Goal: Download file/media

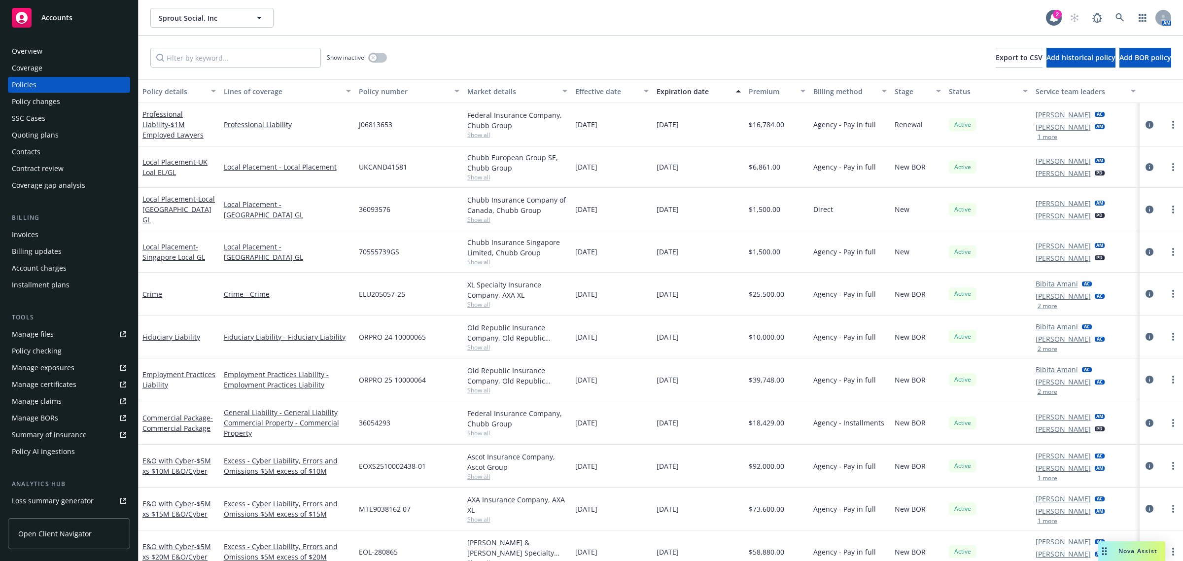
click at [1127, 20] on link at bounding box center [1120, 18] width 20 height 20
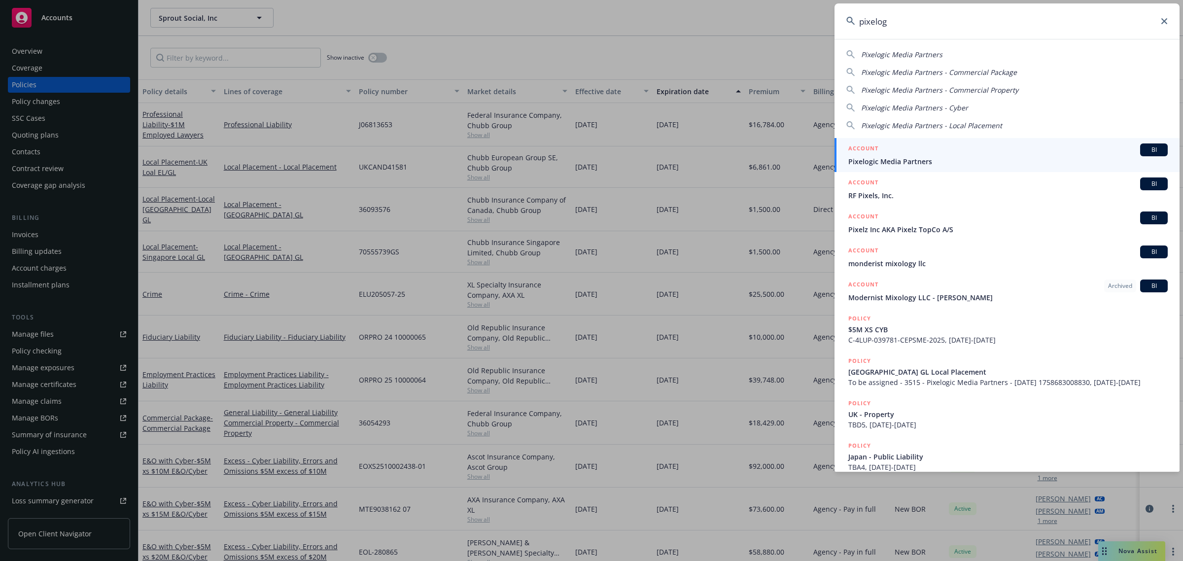
type input "pixelog"
click at [914, 163] on span "Pixelogic Media Partners" at bounding box center [1007, 161] width 319 height 10
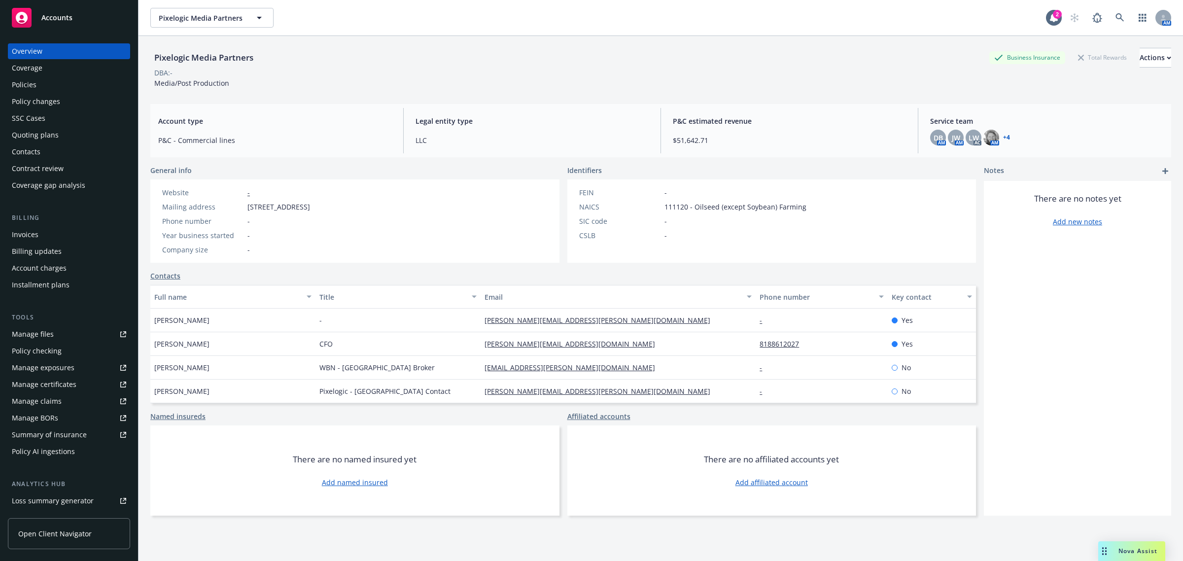
click at [1003, 139] on link "+ 4" at bounding box center [1006, 138] width 7 height 6
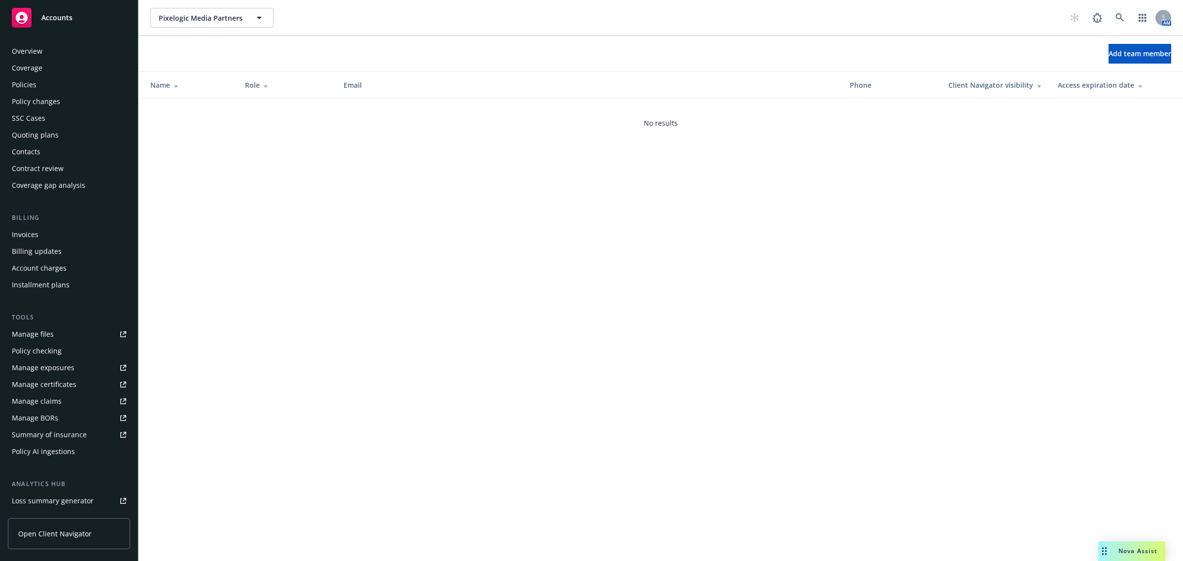
scroll to position [114, 0]
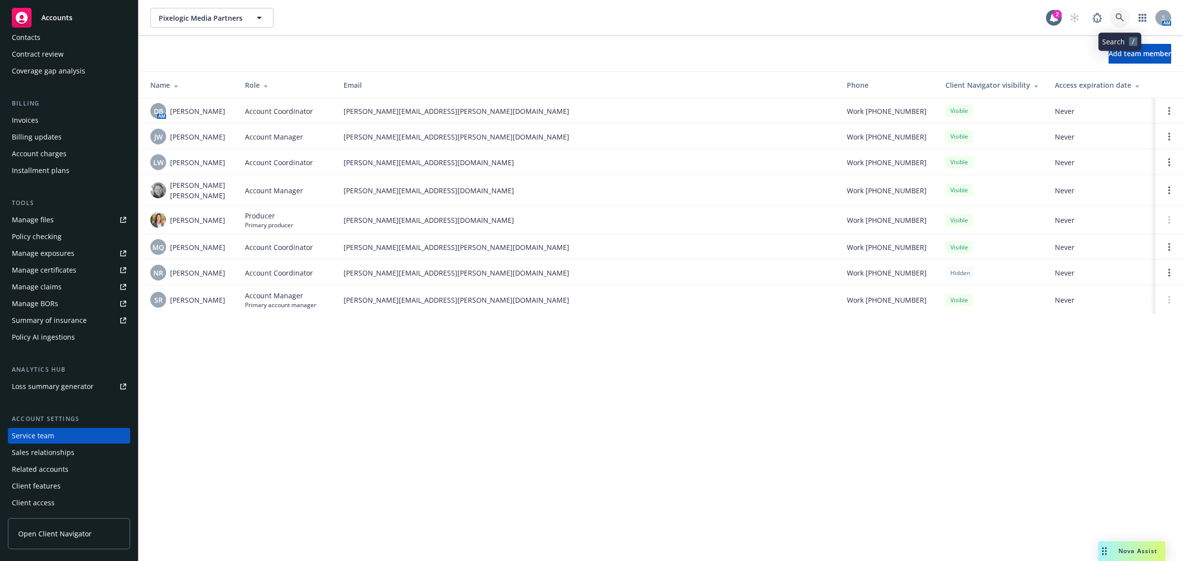
click at [1120, 16] on icon at bounding box center [1119, 17] width 9 height 9
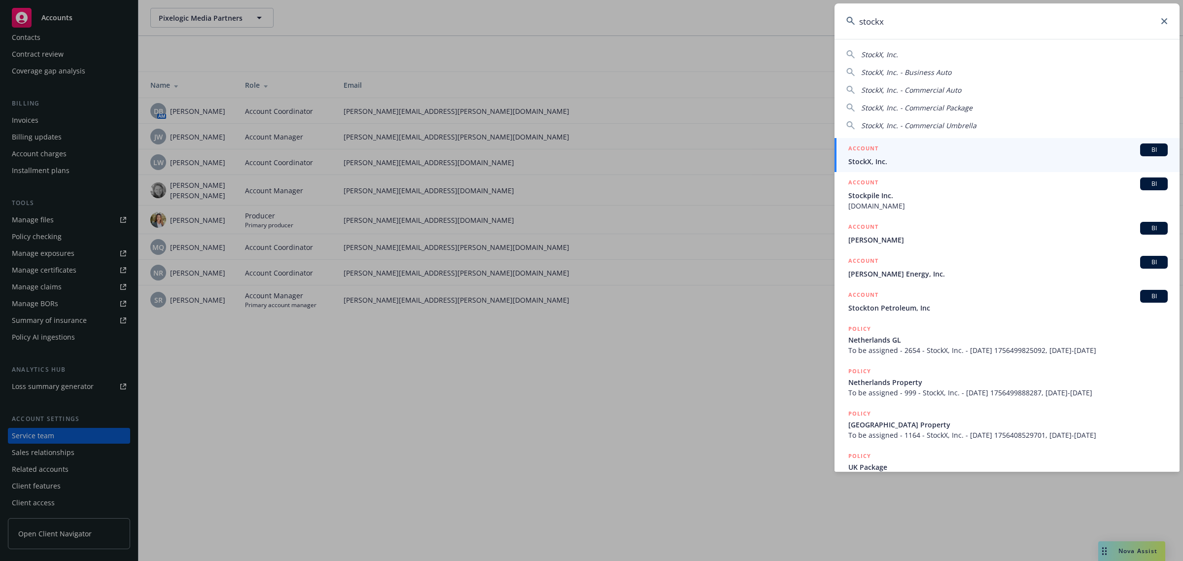
type input "stockx"
click at [907, 169] on link "ACCOUNT BI StockX, Inc." at bounding box center [1006, 155] width 345 height 34
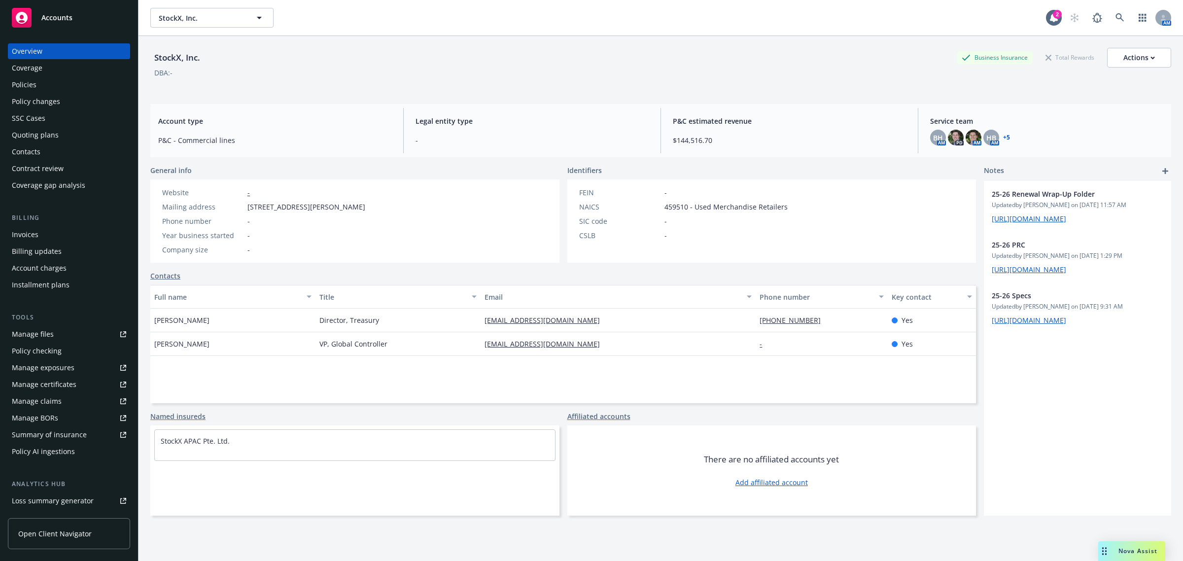
click at [60, 87] on div "Policies" at bounding box center [69, 85] width 114 height 16
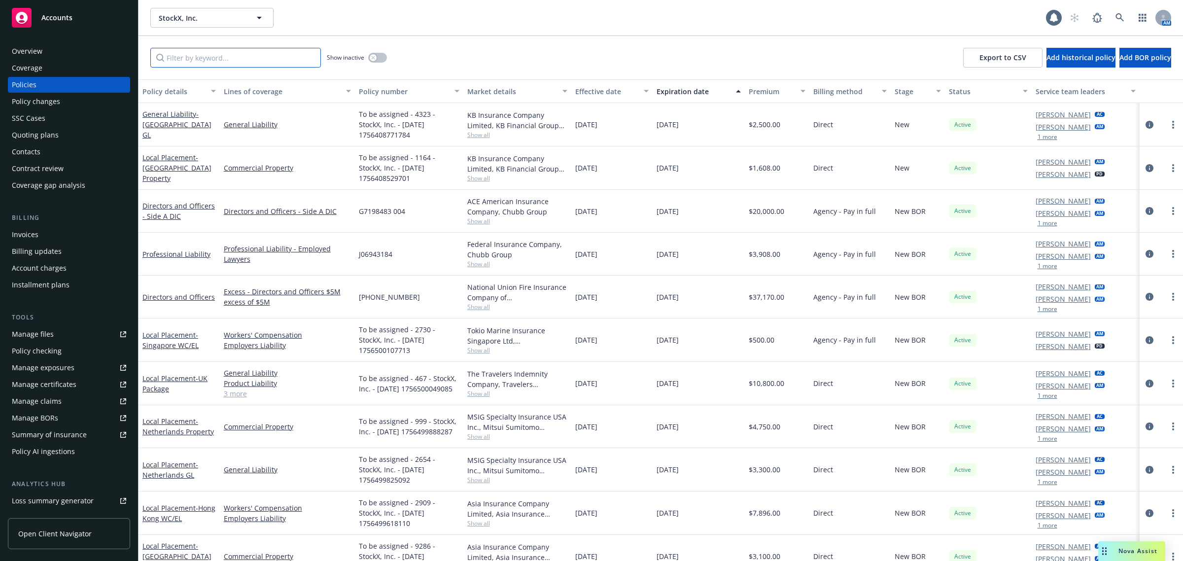
drag, startPoint x: 163, startPoint y: 67, endPoint x: 184, endPoint y: 63, distance: 21.5
click at [184, 63] on input "Filter by keyword..." at bounding box center [235, 58] width 171 height 20
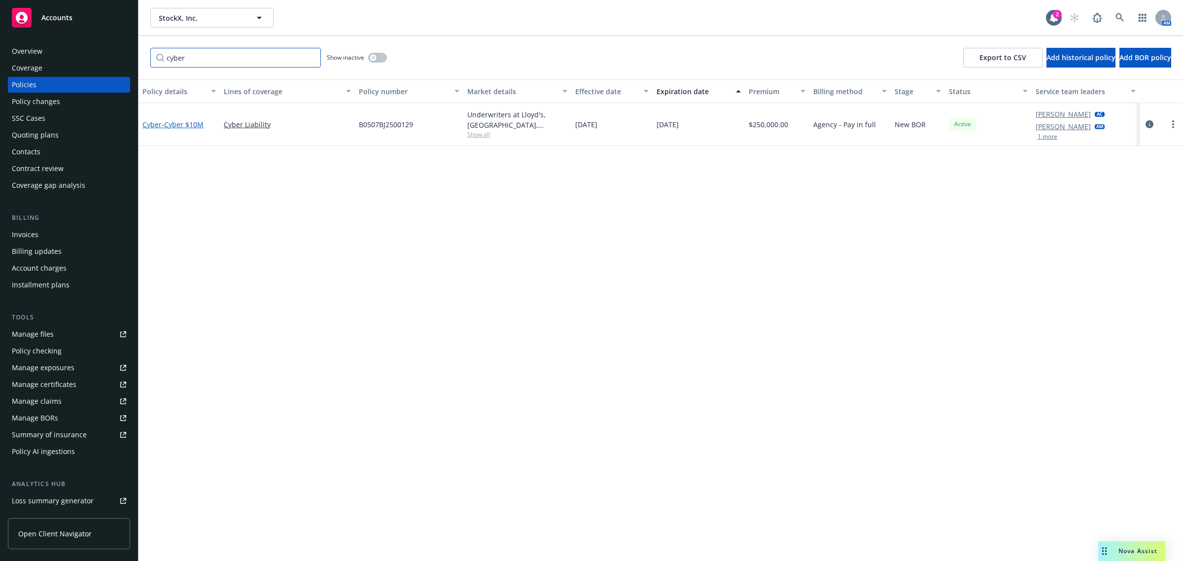
type input "cyber"
click at [173, 126] on span "- Cyber $10M" at bounding box center [183, 124] width 42 height 9
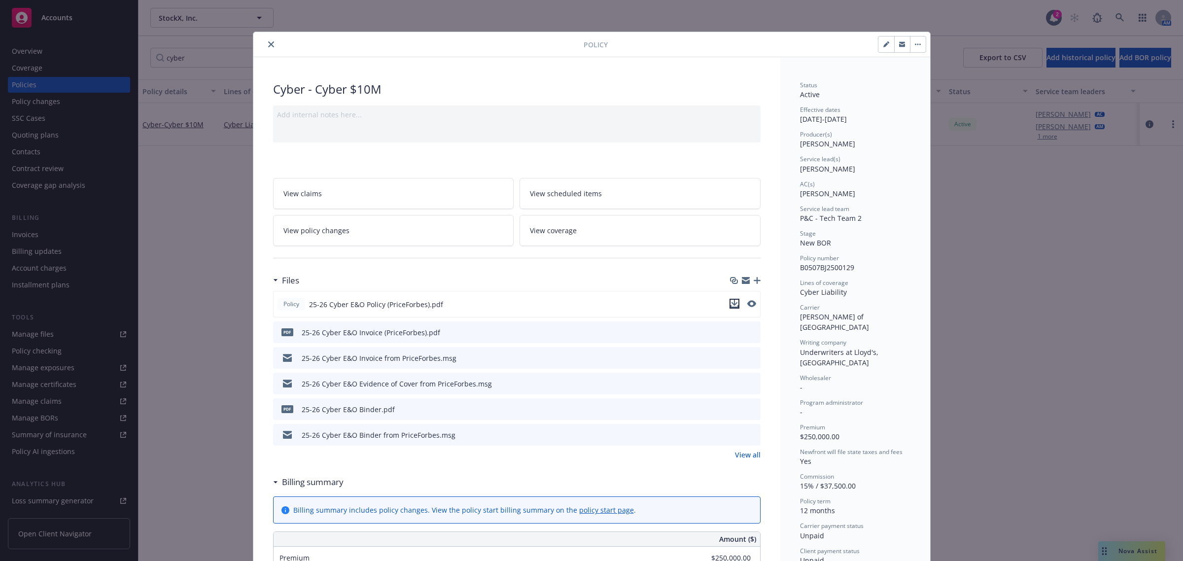
click at [730, 303] on icon "download file" at bounding box center [734, 304] width 8 height 8
click at [268, 45] on icon "close" at bounding box center [271, 44] width 6 height 6
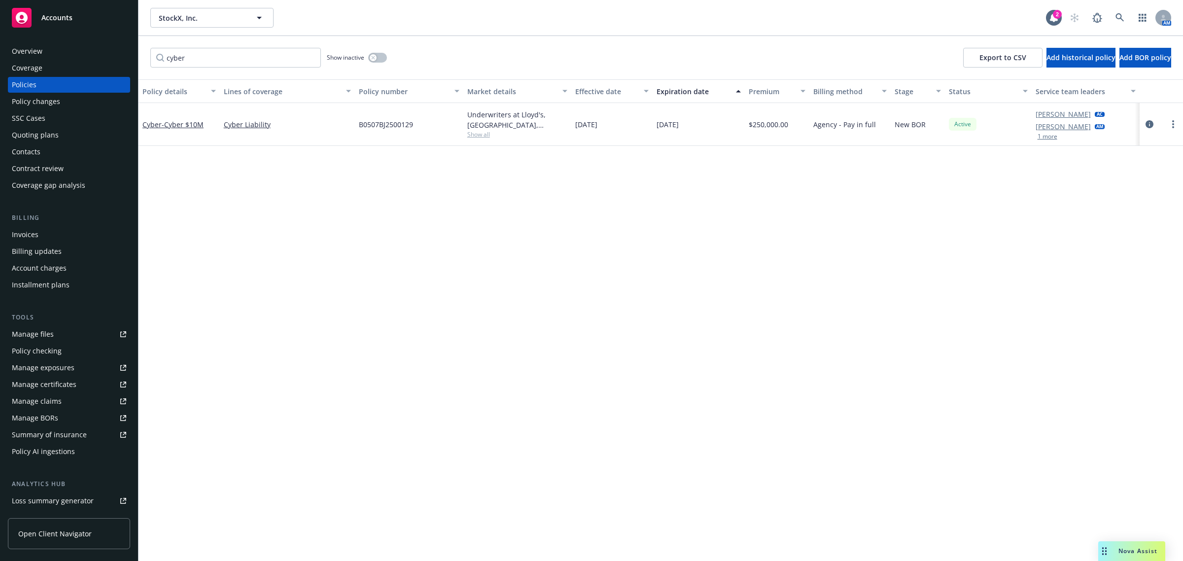
click at [57, 228] on div "Invoices" at bounding box center [69, 235] width 114 height 16
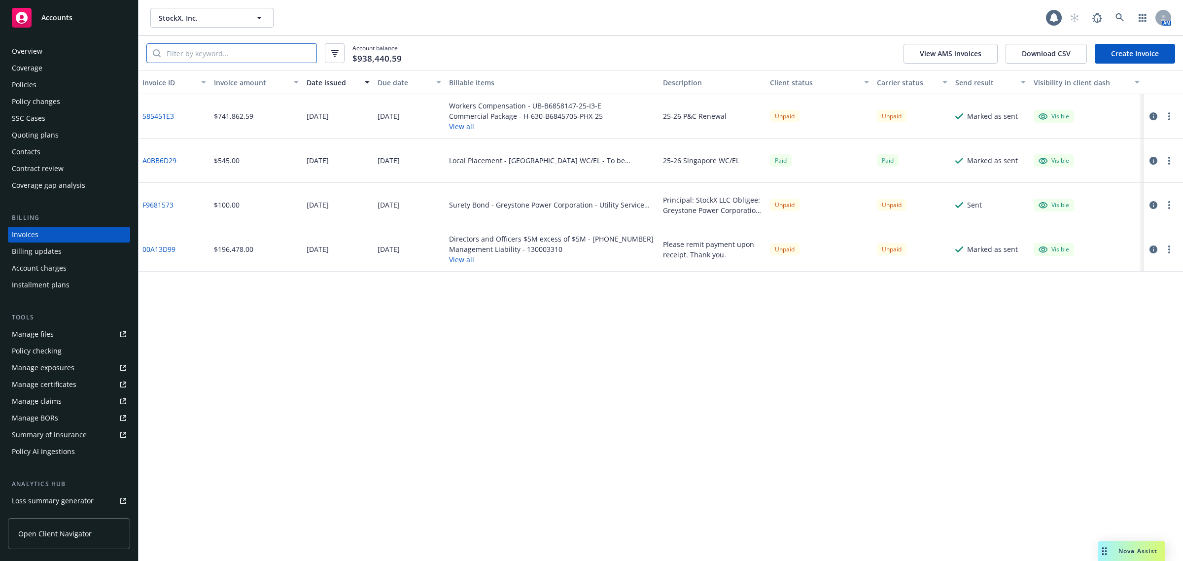
click at [215, 57] on input "search" at bounding box center [239, 53] width 156 height 19
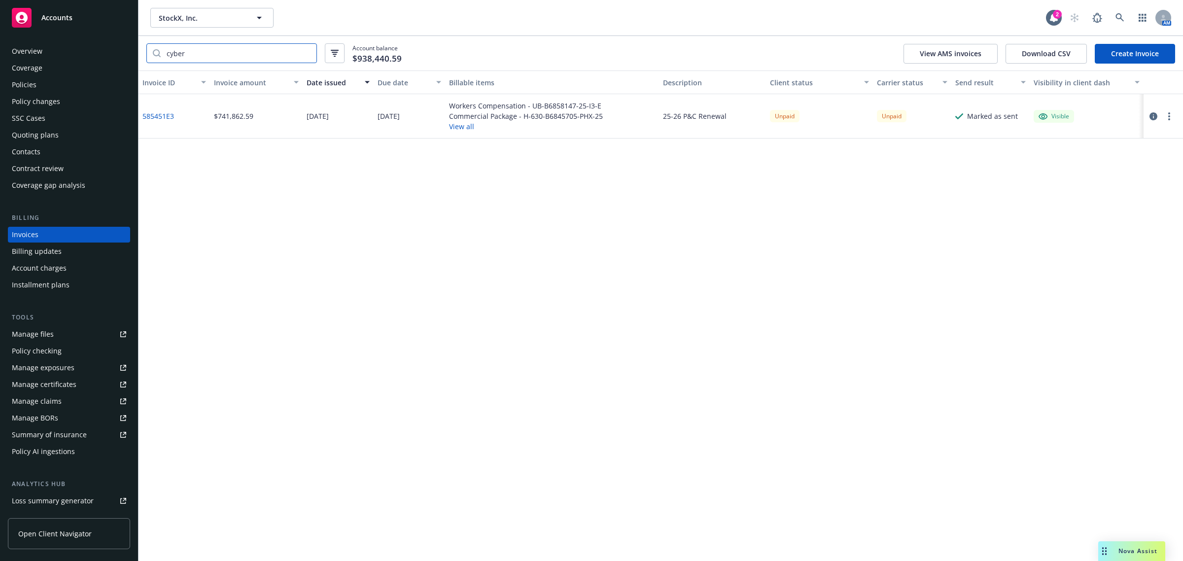
type input "cyber"
click at [156, 114] on link "585451E3" at bounding box center [158, 116] width 32 height 10
click at [1125, 15] on link at bounding box center [1120, 18] width 20 height 20
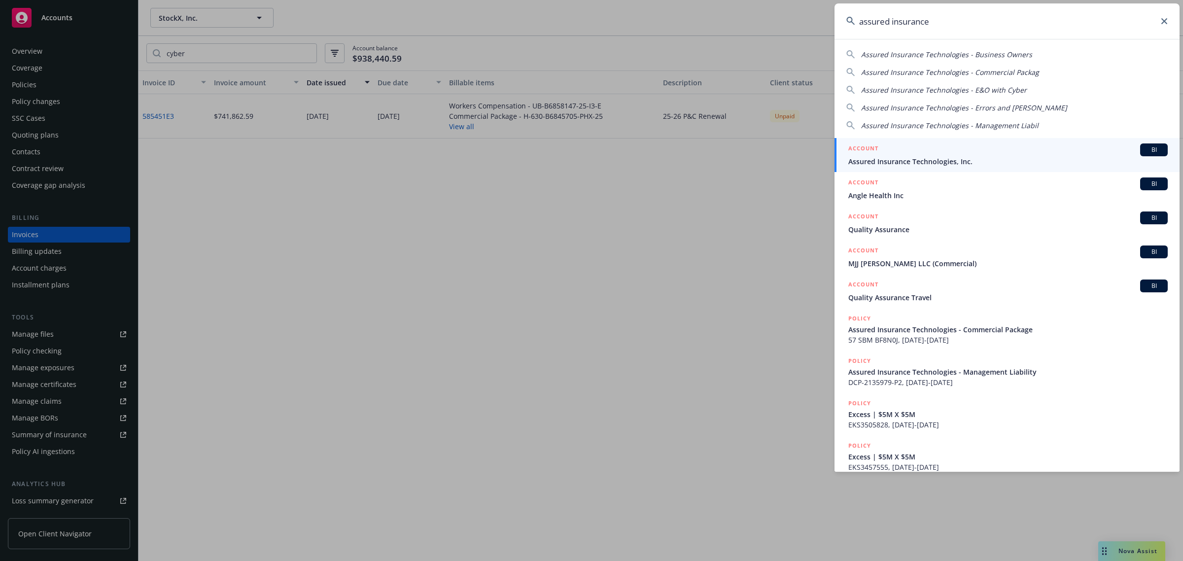
type input "assured insurance"
click at [990, 148] on div "ACCOUNT BI" at bounding box center [1007, 149] width 319 height 13
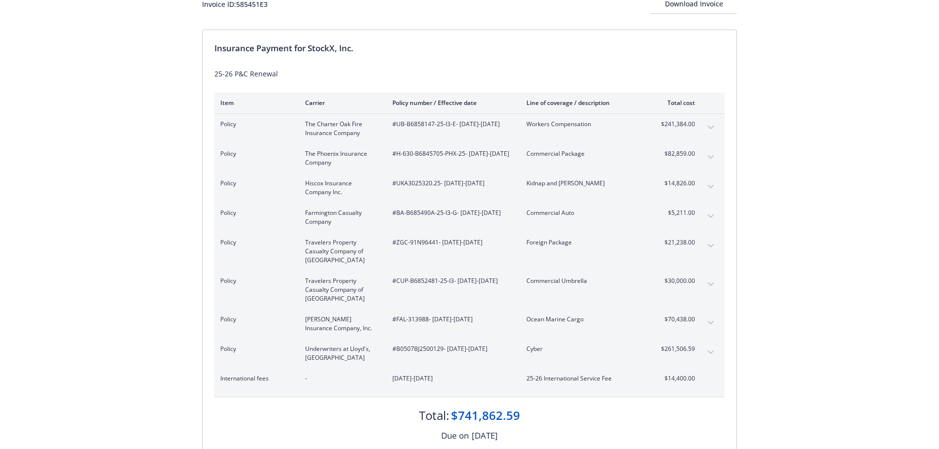
scroll to position [49, 0]
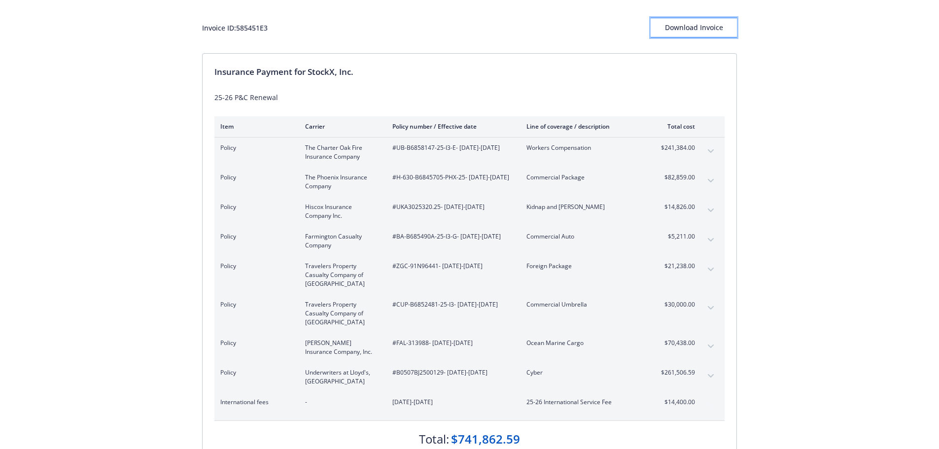
click at [717, 34] on div "Download Invoice" at bounding box center [694, 27] width 86 height 19
